Goal: Answer question/provide support

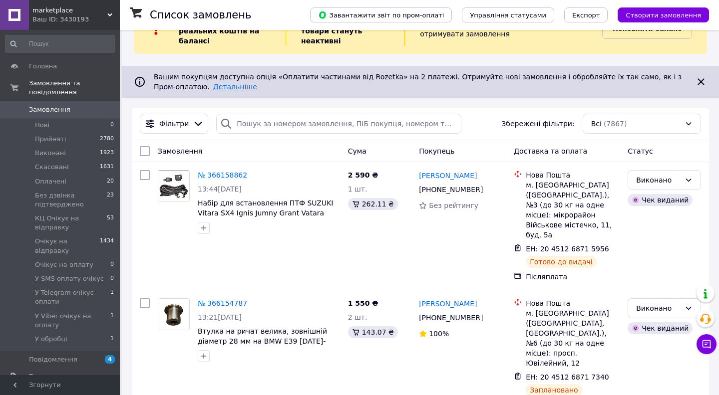
scroll to position [38, 0]
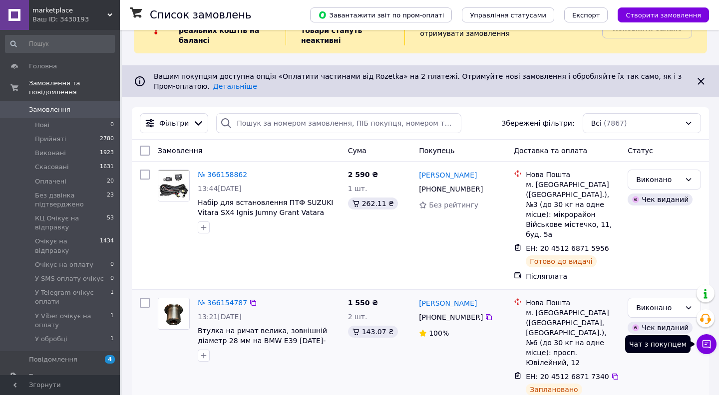
click at [709, 343] on icon at bounding box center [706, 344] width 10 height 10
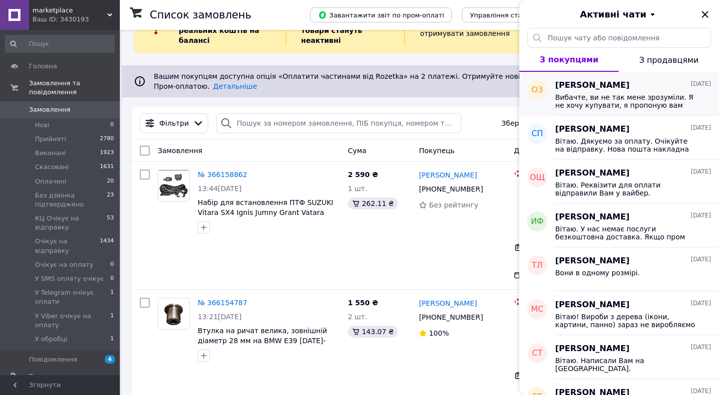
click at [620, 100] on span "Вибачте, ви не так мене зрозуміли. Я не хочу купувати, я пропоную вам свої скри…" at bounding box center [626, 101] width 142 height 16
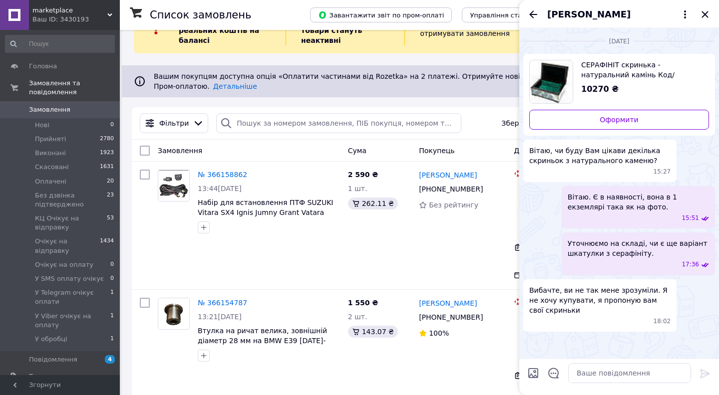
click at [585, 17] on span "[PERSON_NAME]" at bounding box center [588, 14] width 83 height 13
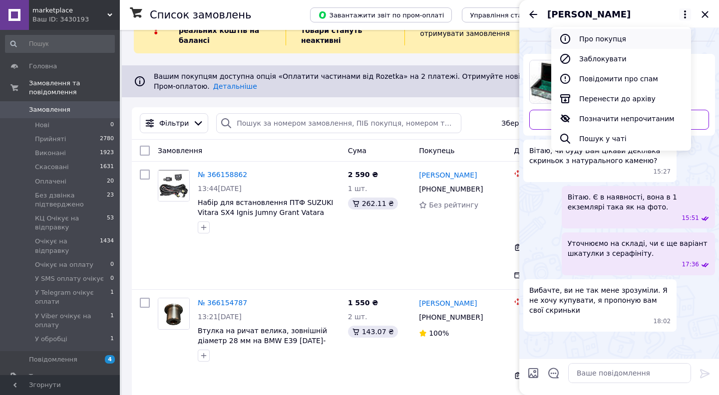
click at [605, 41] on button "Про покупця" at bounding box center [621, 39] width 140 height 20
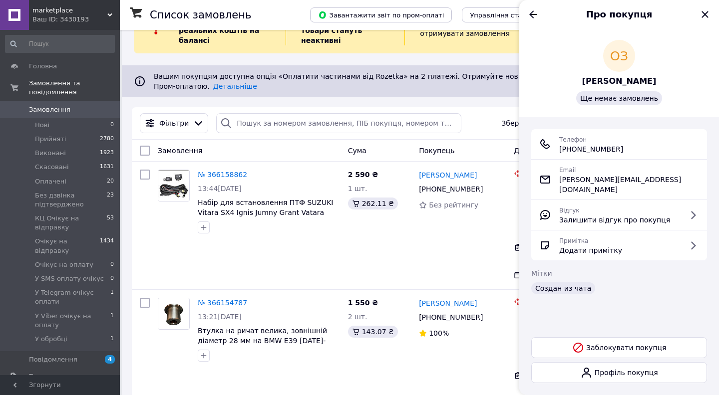
drag, startPoint x: 634, startPoint y: 149, endPoint x: 557, endPoint y: 151, distance: 76.9
click at [557, 151] on div "Телефон [PHONE_NUMBER]" at bounding box center [619, 144] width 160 height 20
copy span "[PHONE_NUMBER]"
click at [533, 11] on icon "Назад" at bounding box center [533, 14] width 12 height 12
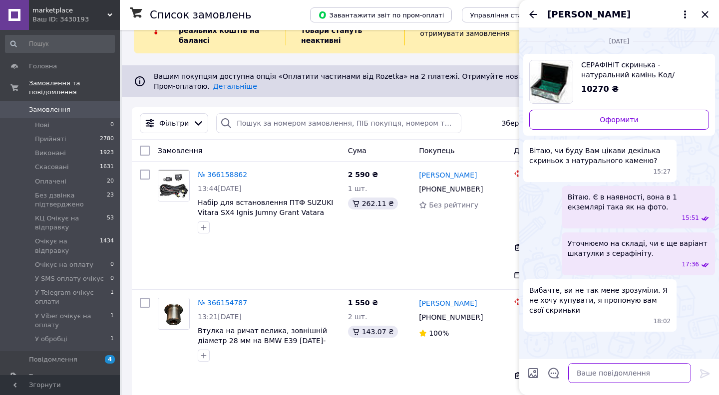
click at [591, 374] on textarea at bounding box center [629, 373] width 123 height 20
click at [557, 374] on textarea "Передам інформацію керівництву." at bounding box center [619, 373] width 143 height 20
type textarea "Вітаю. Передам інформацію керівництву."
click at [532, 17] on icon "Назад" at bounding box center [533, 14] width 12 height 12
